Goal: Task Accomplishment & Management: Use online tool/utility

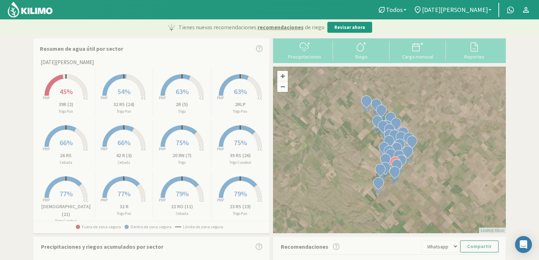
click at [62, 93] on span "45%" at bounding box center [66, 91] width 13 height 9
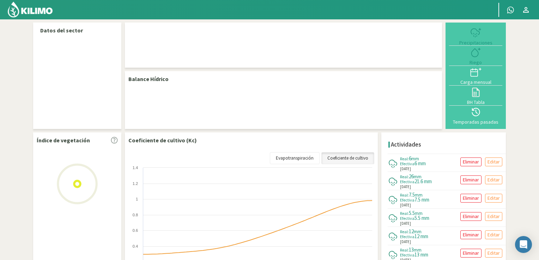
select select "1: Object"
select select "19: Object"
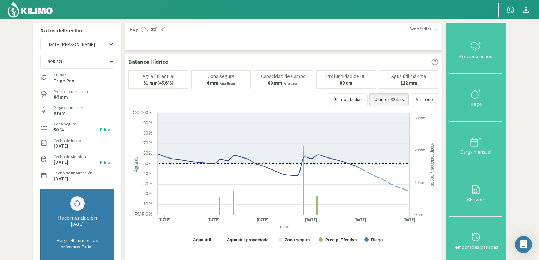
click at [476, 102] on div "Riego" at bounding box center [475, 104] width 49 height 5
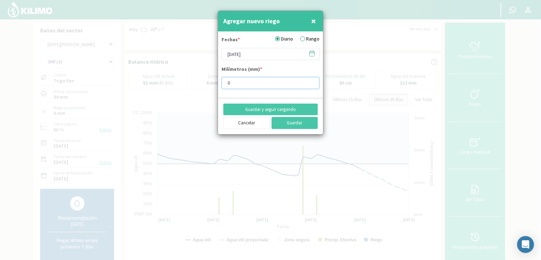
click at [257, 82] on input "0" at bounding box center [271, 83] width 98 height 12
type input "8"
click at [289, 123] on button "Guardar" at bounding box center [295, 123] width 47 height 12
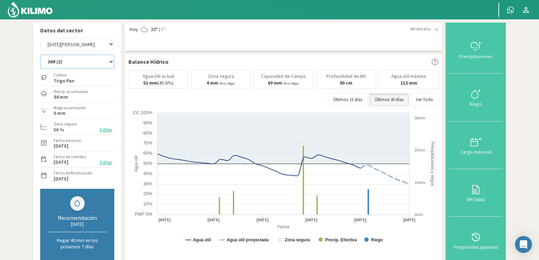
click at [107, 60] on select "12 RS (25) 17 R (1) 19 RO (6) 1RLPS 1RSR (29) 20 RN (7) 21 RAB (28) 21 RN (8) 2…" at bounding box center [77, 62] width 74 height 14
click at [40, 55] on select "12 RS (25) 17 R (1) 19 RO (6) 1RLPS 1RSR (29) 20 RN (7) 21 RAB (28) 21 RN (8) 2…" at bounding box center [77, 62] width 74 height 14
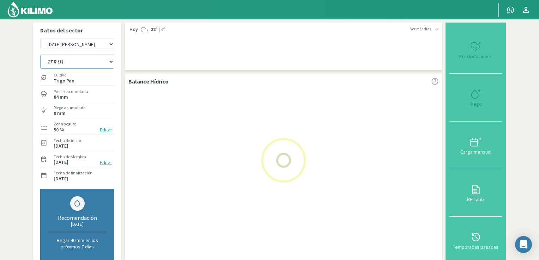
select select "19: Object"
select select "3: Object"
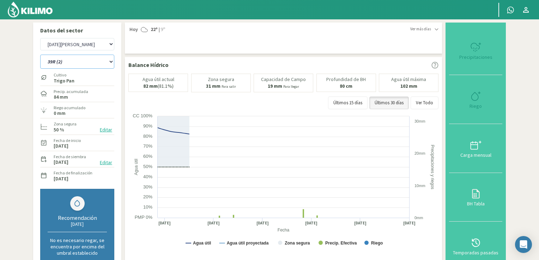
select select "32: Object"
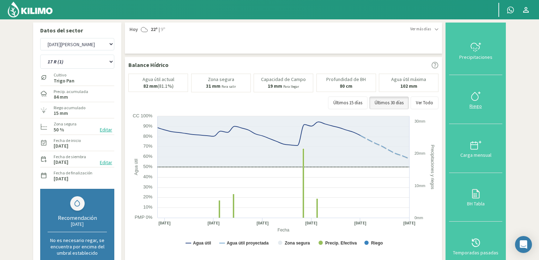
click at [474, 106] on div "Riego" at bounding box center [475, 106] width 49 height 5
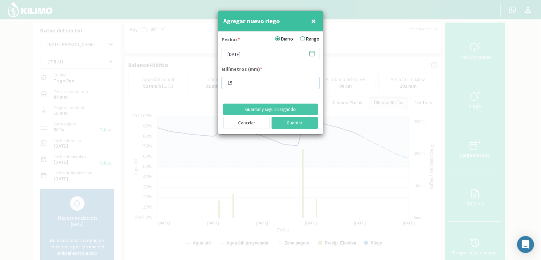
click at [248, 80] on input "15" at bounding box center [271, 83] width 98 height 12
type input "1"
type input "8"
click at [281, 121] on button "Guardar" at bounding box center [295, 123] width 47 height 12
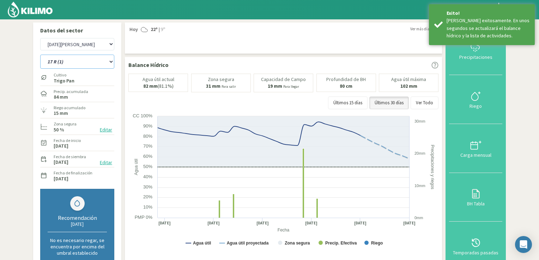
click at [112, 65] on select "12 RS (25) 17 R (1) 19 RO (6) 1RLPS 1RSR (29) 20 RN (7) 21 RAB (28) 21 RN (8) 2…" at bounding box center [77, 62] width 74 height 14
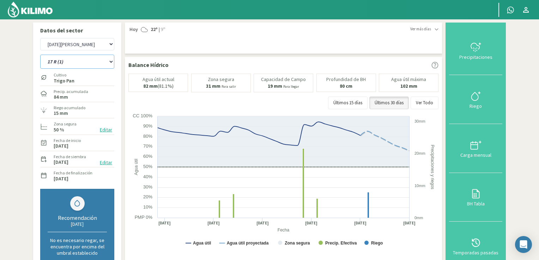
select select "33: Object"
click at [40, 55] on select "12 RS (25) 17 R (1) 19 RO (6) 1RLPS 1RSR (29) 20 RN (7) 21 RAB (28) 21 RN (8) 2…" at bounding box center [77, 62] width 74 height 14
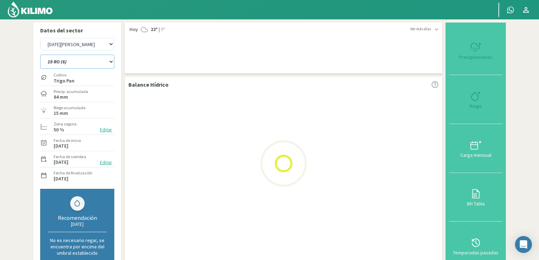
select select "5: Object"
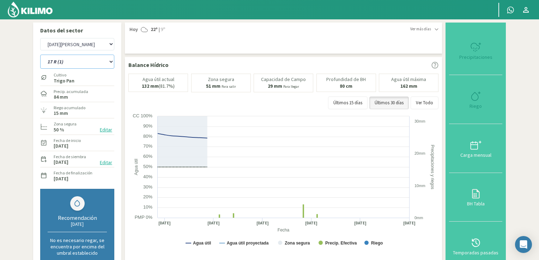
select select "64: Object"
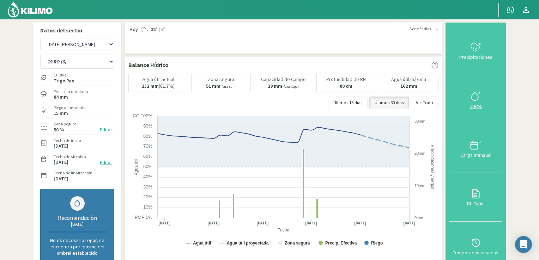
click at [469, 102] on button "Riego" at bounding box center [475, 99] width 53 height 49
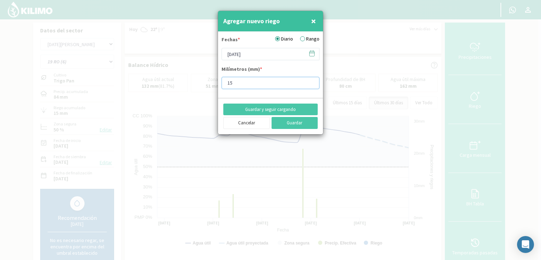
click at [251, 84] on input "15" at bounding box center [271, 83] width 98 height 12
type input "1"
type input "8"
click at [289, 120] on button "Guardar" at bounding box center [295, 123] width 47 height 12
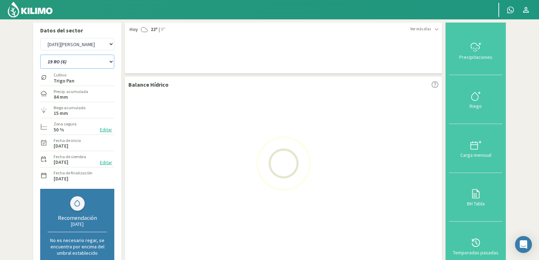
click at [108, 65] on select "12 RS (25) 17 R (1) 19 RO (6) 1RLPS 1RSR (29) 20 RN (7) 21 RAB (28) 21 RN (8) 2…" at bounding box center [77, 62] width 74 height 14
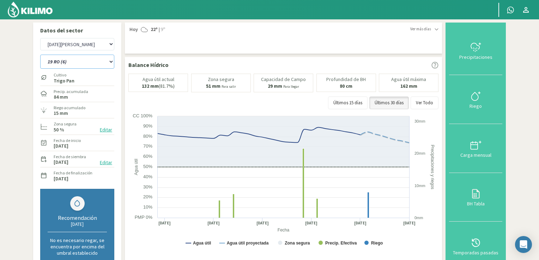
select select "67: Object"
click at [40, 55] on select "12 RS (25) 17 R (1) 19 RO (6) 1RLPS 1RSR (29) 20 RN (7) 21 RAB (28) 21 RN (8) 2…" at bounding box center [77, 62] width 74 height 14
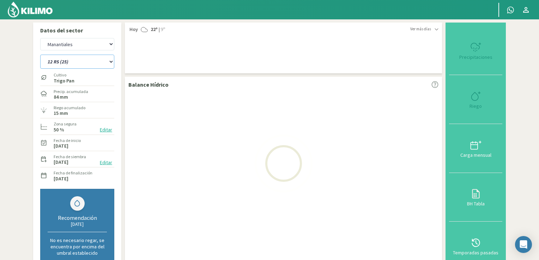
select select "7: Object"
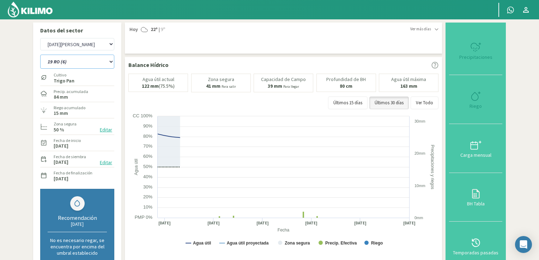
select select "98: Object"
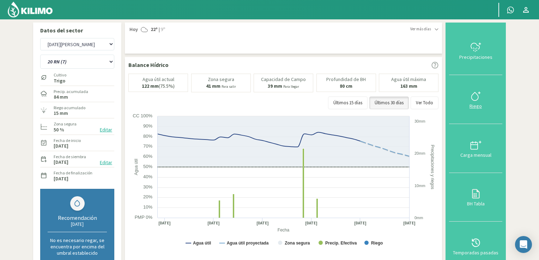
click at [471, 101] on icon at bounding box center [475, 96] width 11 height 11
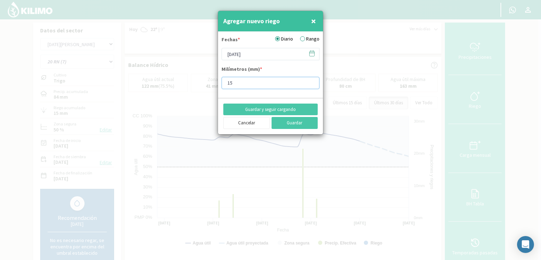
click at [263, 82] on input "15" at bounding box center [271, 83] width 98 height 12
type input "1"
type input "8"
type input "15"
click at [285, 118] on button "Guardar" at bounding box center [295, 123] width 47 height 12
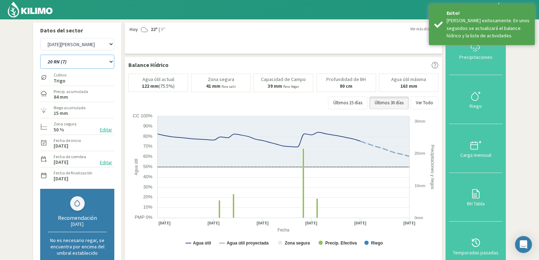
click at [111, 63] on select "12 RS (25) 17 R (1) 19 RO (6) 1RLPS 1RSR (29) 20 RN (7) 21 RAB (28) 21 RN (8) 2…" at bounding box center [77, 62] width 74 height 14
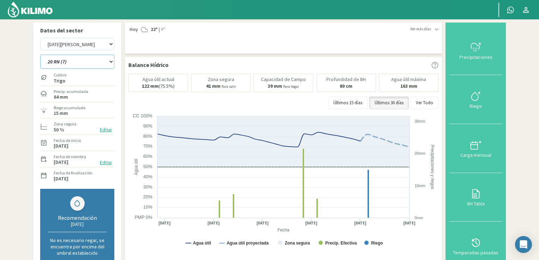
select select "100: Object"
click at [40, 55] on select "12 RS (25) 17 R (1) 19 RO (6) 1RLPS 1RSR (29) 20 RN (7) 21 RAB (28) 21 RN (8) 2…" at bounding box center [77, 62] width 74 height 14
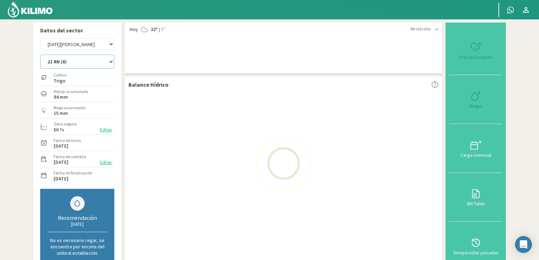
select select "9: Object"
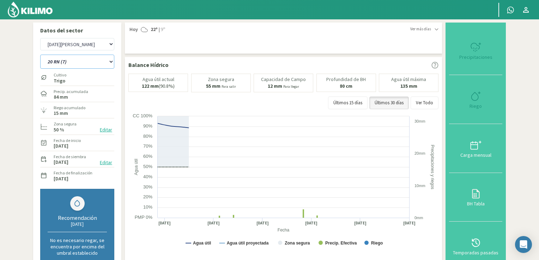
select select "131: Object"
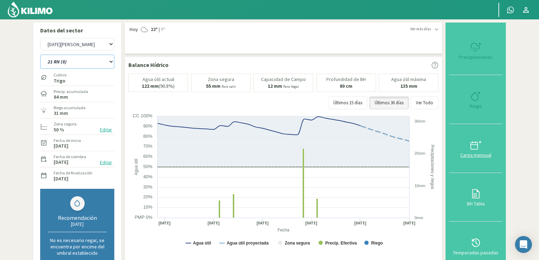
type input "15"
click at [478, 105] on div "Riego" at bounding box center [475, 106] width 49 height 5
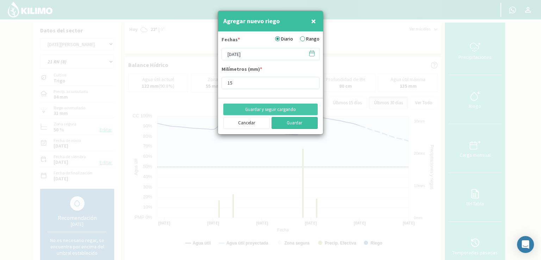
click at [300, 126] on button "Guardar" at bounding box center [295, 123] width 47 height 12
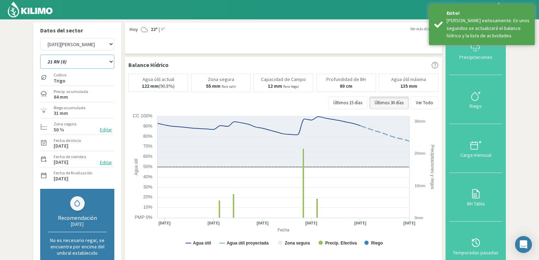
click at [112, 64] on select "12 RS (25) 17 R (1) 19 RO (6) 1RLPS 1RSR (29) 20 RN (7) 21 RAB (28) 21 RN (8) 2…" at bounding box center [77, 62] width 74 height 14
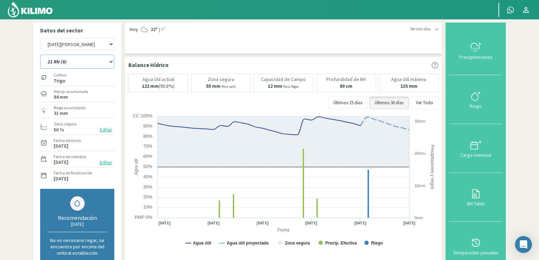
select select "137: Object"
click at [40, 55] on select "12 RS (25) 17 R (1) 19 RO (6) 1RLPS 1RSR (29) 20 RN (7) 21 RAB (28) 21 RN (8) 2…" at bounding box center [77, 62] width 74 height 14
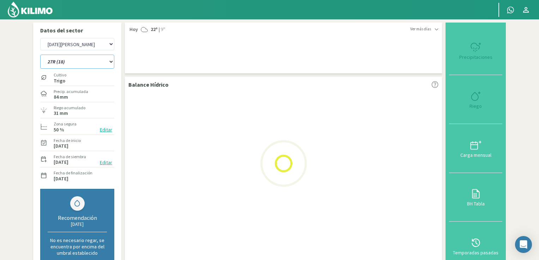
select select "11: Object"
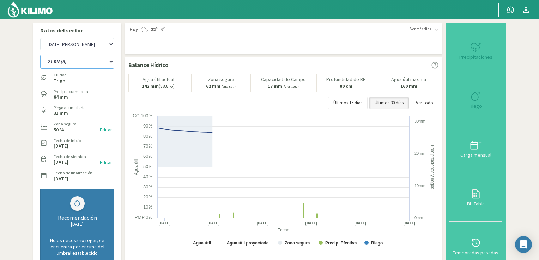
select select "168: Object"
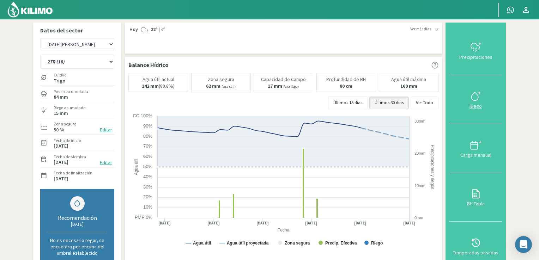
click at [474, 98] on icon at bounding box center [475, 96] width 11 height 11
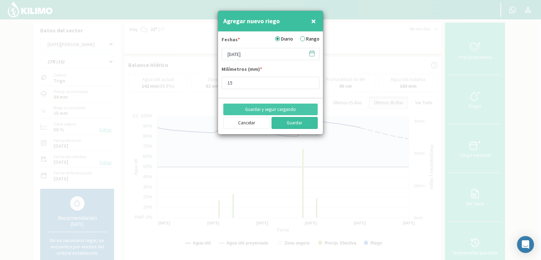
click at [299, 123] on button "Guardar" at bounding box center [295, 123] width 47 height 12
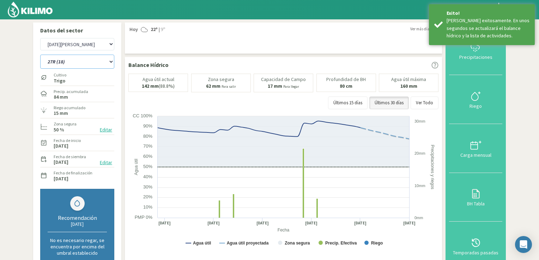
click at [112, 64] on select "12 RS (25) 17 R (1) 19 RO (6) 1RLPS 1RSR (29) 20 RN (7) 21 RAB (28) 21 RN (8) 2…" at bounding box center [77, 62] width 74 height 14
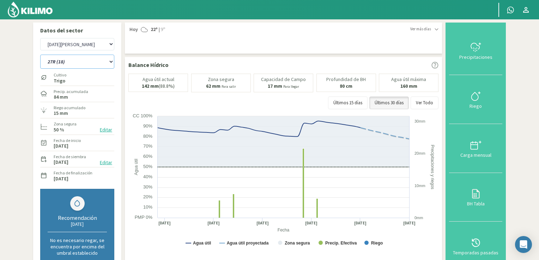
select select "169: Object"
click at [40, 55] on select "12 RS (25) 17 R (1) 19 RO (6) 1RLPS 1RSR (29) 20 RN (7) 21 RAB (28) 21 RN (8) 2…" at bounding box center [77, 62] width 74 height 14
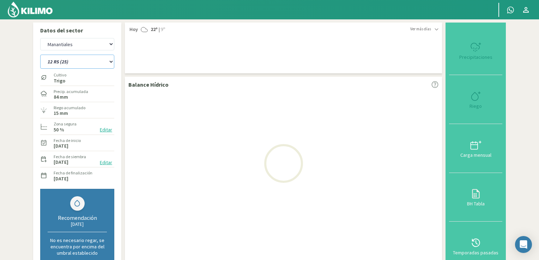
select select "13: Object"
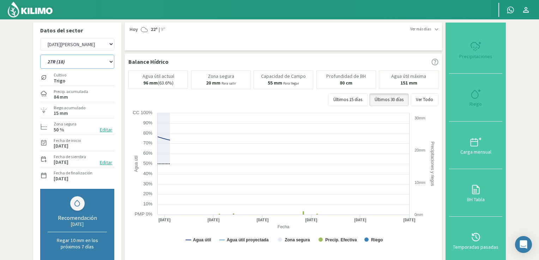
select select "200: Object"
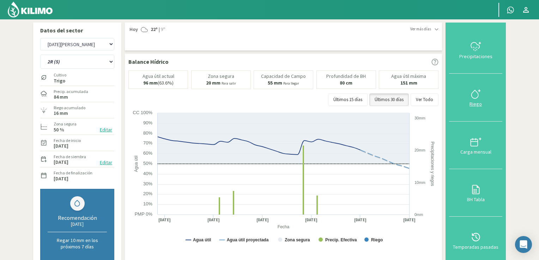
click at [474, 106] on div "Riego" at bounding box center [475, 104] width 49 height 5
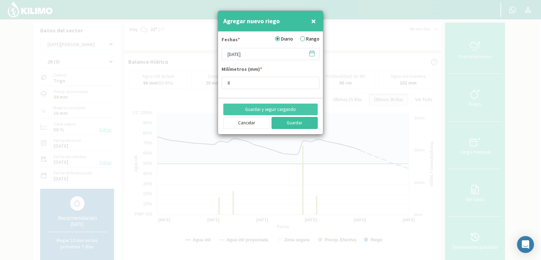
click at [288, 128] on button "Guardar" at bounding box center [295, 123] width 47 height 12
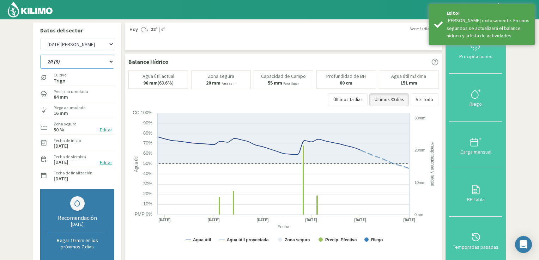
click at [112, 66] on select "12 RS (25) 17 R (1) 19 RO (6) 1RLPS 1RSR (29) 20 RN (7) 21 RAB (28) 21 RN (8) 2…" at bounding box center [77, 62] width 74 height 14
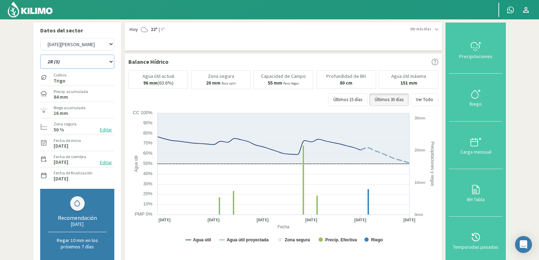
select select "202: Object"
click at [40, 55] on select "12 RS (25) 17 R (1) 19 RO (6) 1RLPS 1RSR (29) 20 RN (7) 21 RAB (28) 21 RN (8) 2…" at bounding box center [77, 62] width 74 height 14
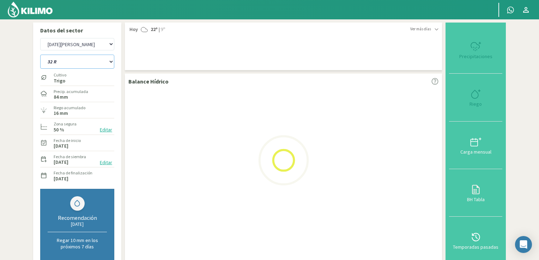
select select "15: Object"
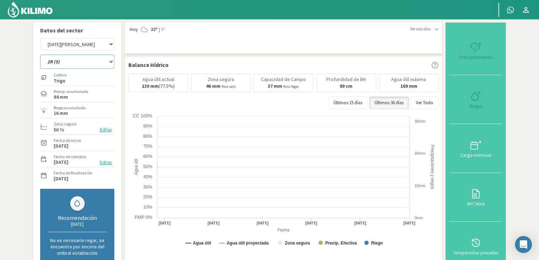
select select "233: Object"
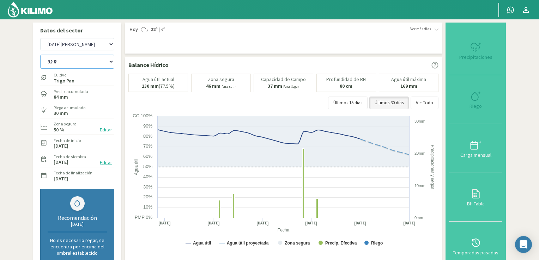
type input "15"
click at [473, 104] on div "Riego" at bounding box center [475, 106] width 49 height 5
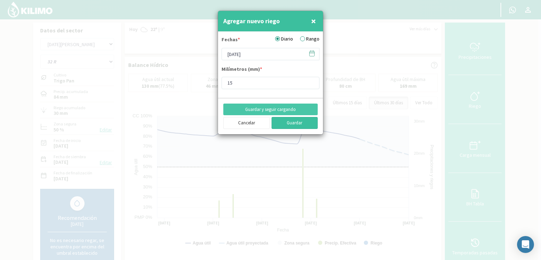
click at [300, 122] on button "Guardar" at bounding box center [295, 123] width 47 height 12
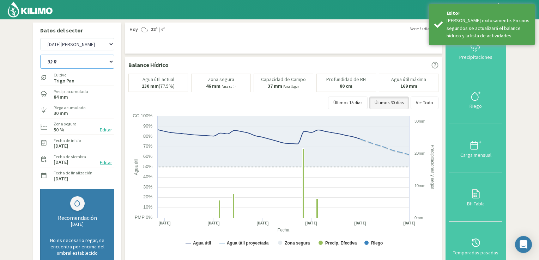
click at [108, 61] on select "12 RS (25) 17 R (1) 19 RO (6) 1RLPS 1RSR (29) 20 RN (7) 21 RAB (28) 21 RN (8) 2…" at bounding box center [77, 62] width 74 height 14
click at [40, 55] on select "12 RS (25) 17 R (1) 19 RO (6) 1RLPS 1RSR (29) 20 RN (7) 21 RAB (28) 21 RN (8) 2…" at bounding box center [77, 62] width 74 height 14
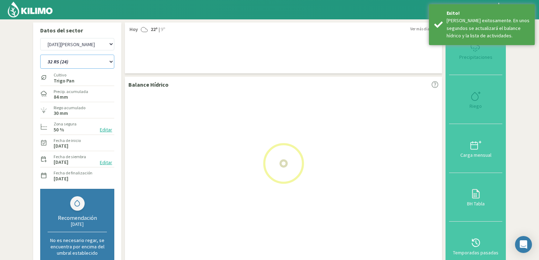
select select "233: Object"
select select "17: Object"
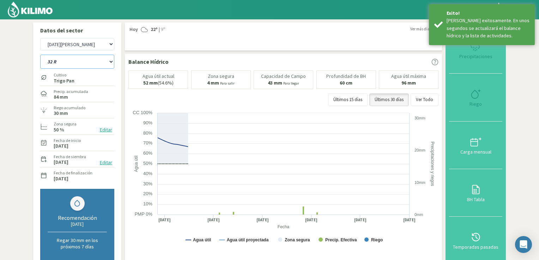
select select "265: Object"
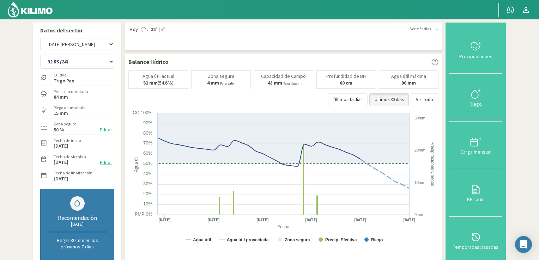
click at [475, 98] on icon at bounding box center [474, 94] width 7 height 8
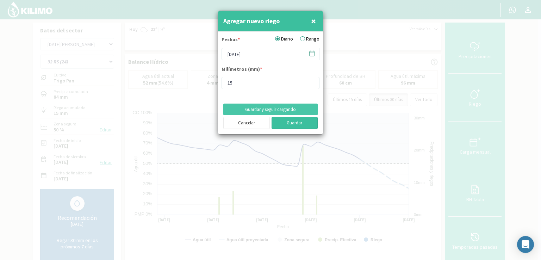
click at [290, 120] on button "Guardar" at bounding box center [295, 123] width 47 height 12
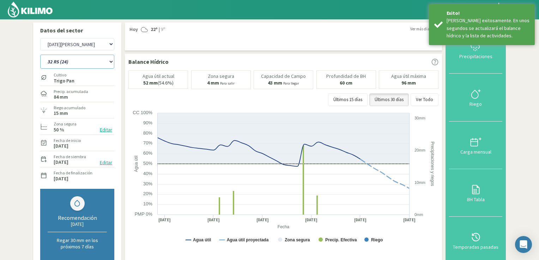
click at [113, 62] on select "12 RS (25) 17 R (1) 19 RO (6) 1RLPS 1RSR (29) 20 RN (7) 21 RAB (28) 21 RN (8) 2…" at bounding box center [77, 62] width 74 height 14
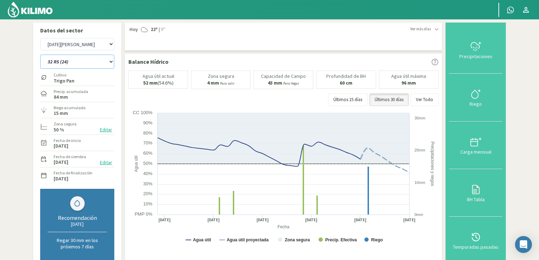
select select "269: Object"
click at [40, 55] on select "12 RS (25) 17 R (1) 19 RO (6) 1RLPS 1RSR (29) 20 RN (7) 21 RAB (28) 21 RN (8) 2…" at bounding box center [77, 62] width 74 height 14
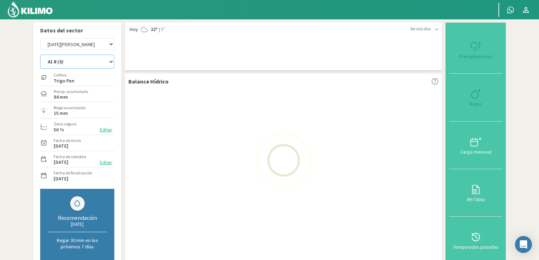
select select "19: Object"
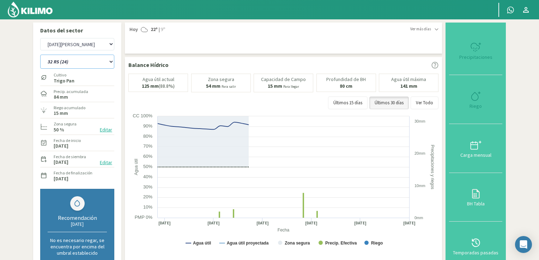
select select "300: Object"
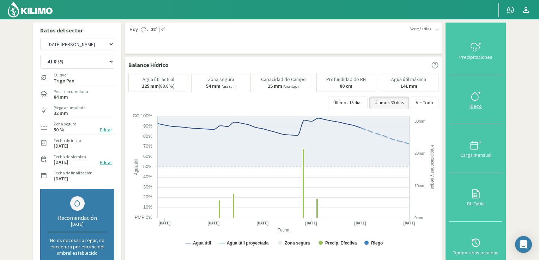
click at [467, 108] on button "Riego" at bounding box center [475, 99] width 53 height 49
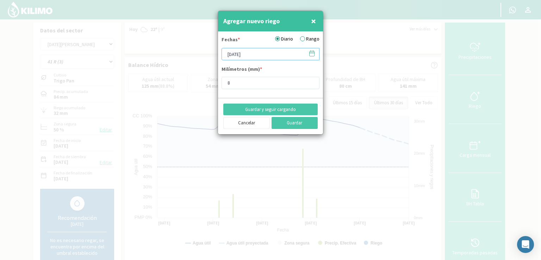
click at [233, 51] on input "[DATE]" at bounding box center [271, 54] width 98 height 12
click at [339, 47] on div at bounding box center [270, 130] width 541 height 260
click at [290, 126] on button "Guardar" at bounding box center [295, 123] width 47 height 12
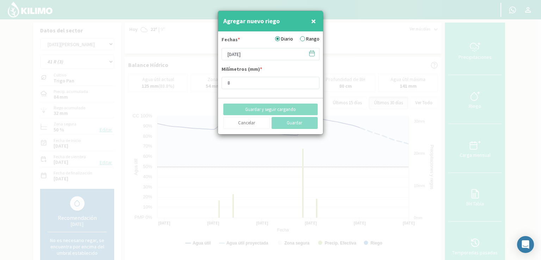
type input "[DATE]"
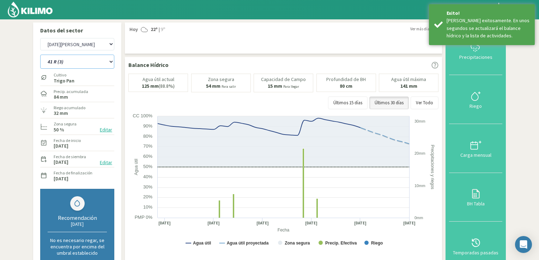
click at [111, 63] on select "12 RS (25) 17 R (1) 19 RO (6) 1RLPS 1RSR (29) 20 RN (7) 21 RAB (28) 21 RN (8) 2…" at bounding box center [77, 62] width 74 height 14
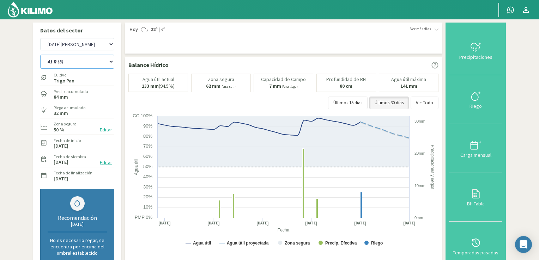
select select "305: Object"
click at [40, 55] on select "12 RS (25) 17 R (1) 19 RO (6) 1RLPS 1RSR (29) 20 RN (7) 21 RAB (28) 21 RN (8) 2…" at bounding box center [77, 62] width 74 height 14
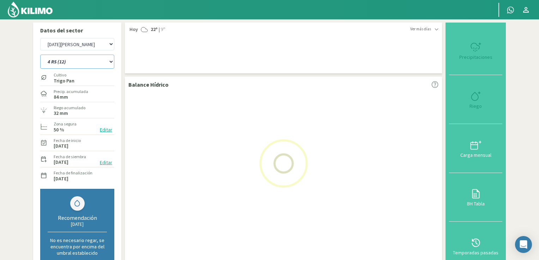
select select "21: Object"
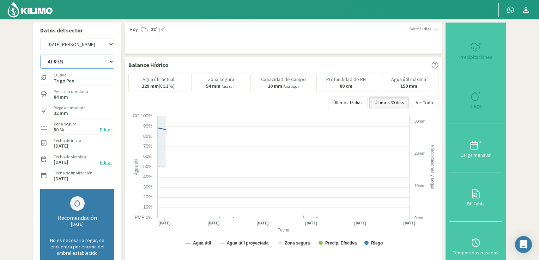
select select "336: Object"
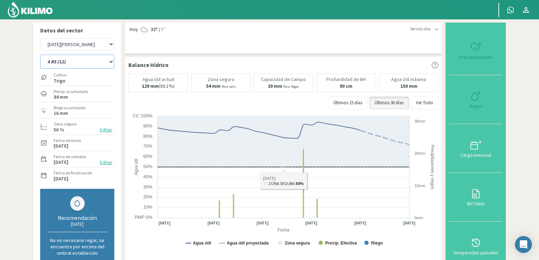
type input "8"
click at [475, 96] on icon at bounding box center [475, 96] width 11 height 11
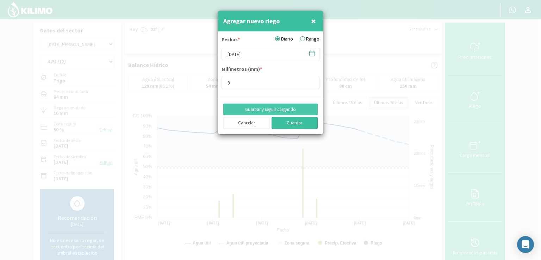
click at [306, 121] on button "Guardar" at bounding box center [295, 123] width 47 height 12
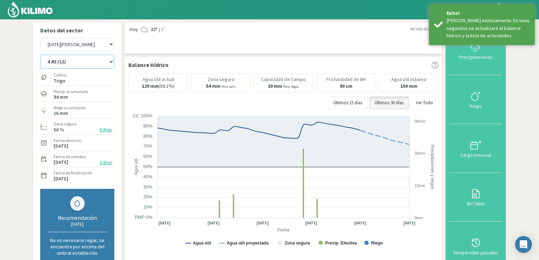
click at [113, 64] on select "12 RS (25) 17 R (1) 19 RO (6) 1RLPS 1RSR (29) 20 RN (7) 21 RAB (28) 21 RN (8) 2…" at bounding box center [77, 62] width 74 height 14
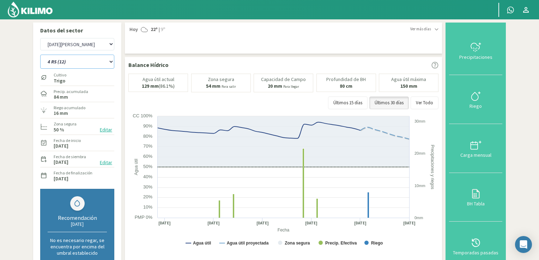
select select "310: Object"
click at [40, 55] on select "12 RS (25) 17 R (1) 19 RO (6) 1RLPS 1RSR (29) 20 RN (7) 21 RAB (28) 21 RN (8) 2…" at bounding box center [77, 62] width 74 height 14
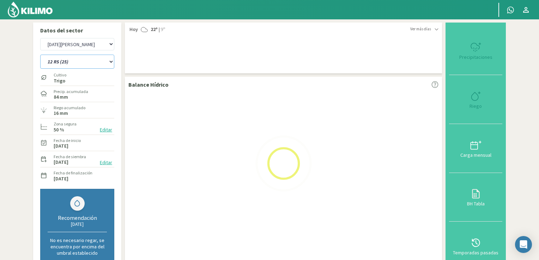
select select "23: Object"
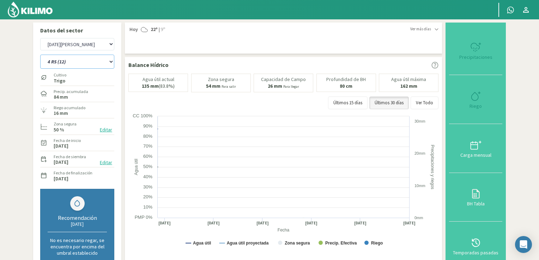
select select "341: Object"
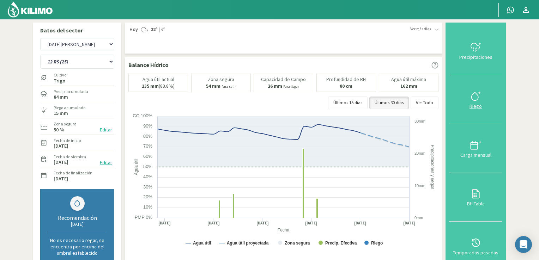
click at [470, 100] on icon at bounding box center [475, 96] width 11 height 11
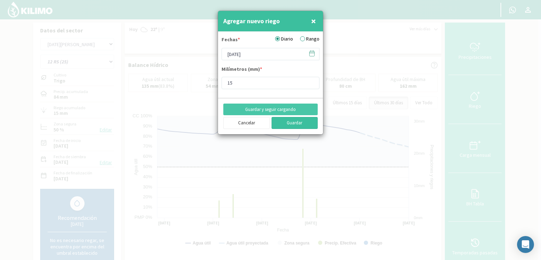
click at [285, 126] on button "Guardar" at bounding box center [295, 123] width 47 height 12
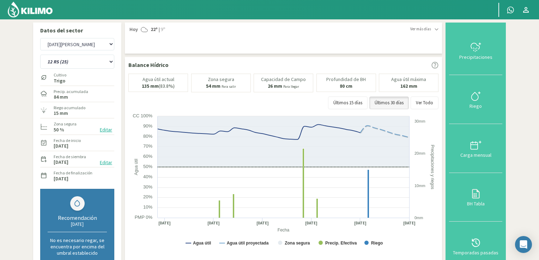
click at [31, 12] on img at bounding box center [30, 9] width 46 height 17
